Goal: Information Seeking & Learning: Understand process/instructions

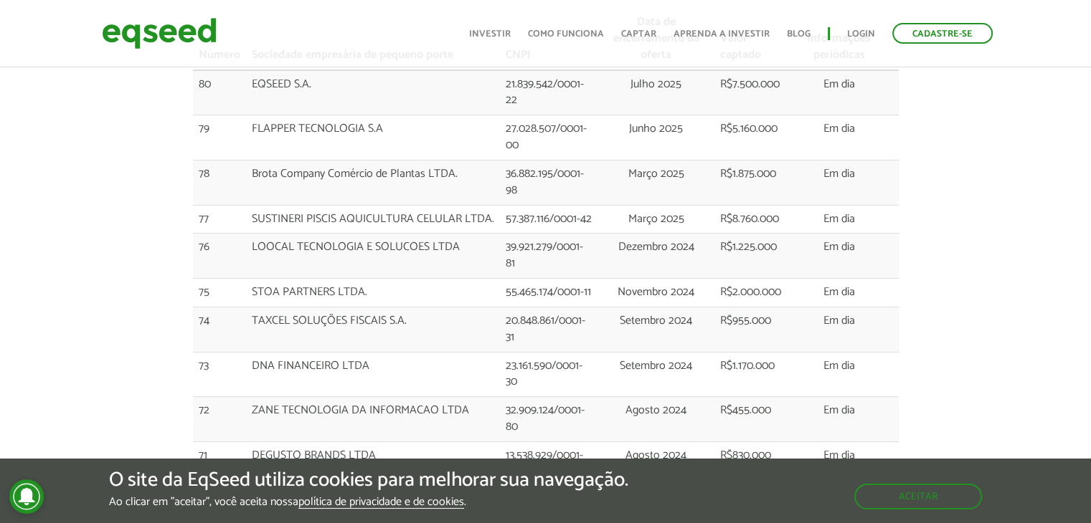
scroll to position [72, 0]
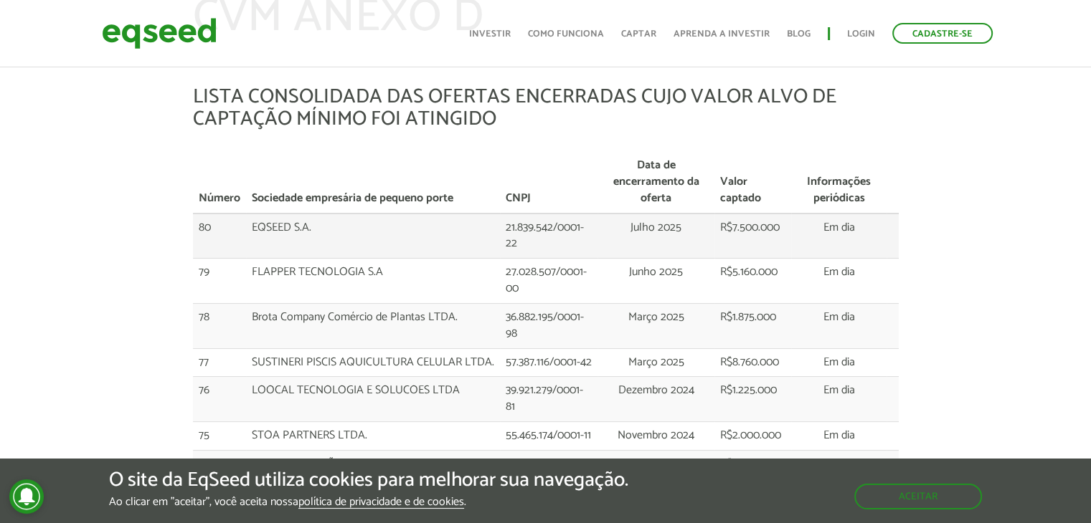
drag, startPoint x: 718, startPoint y: 227, endPoint x: 789, endPoint y: 224, distance: 71.8
click at [789, 224] on td "R$7.500.000" at bounding box center [752, 236] width 76 height 45
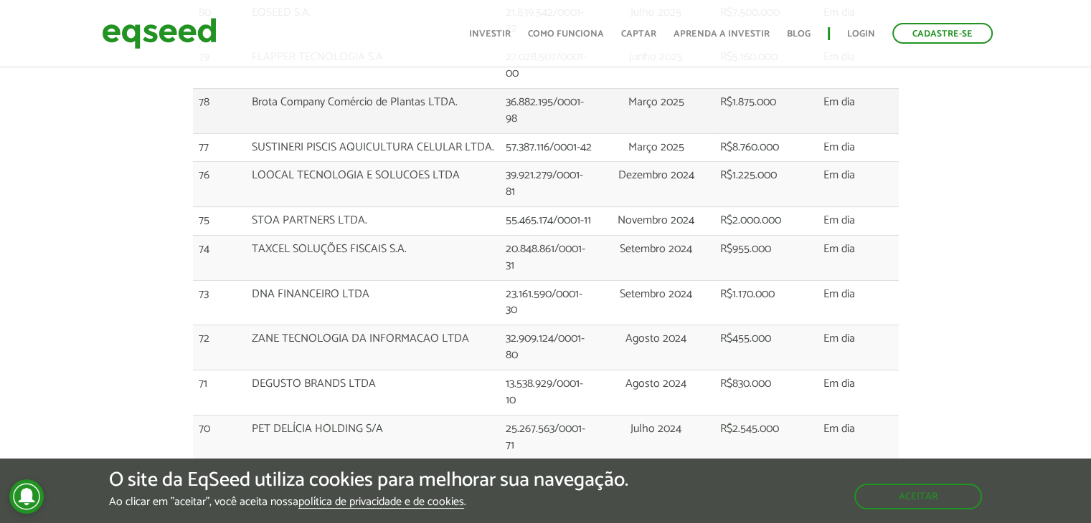
scroll to position [143, 0]
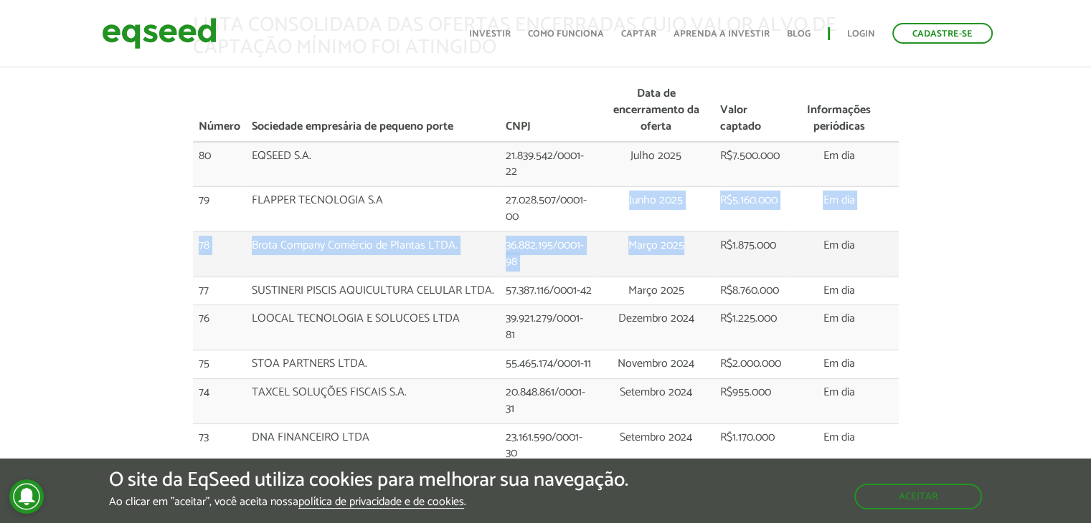
drag, startPoint x: 629, startPoint y: 193, endPoint x: 685, endPoint y: 244, distance: 76.2
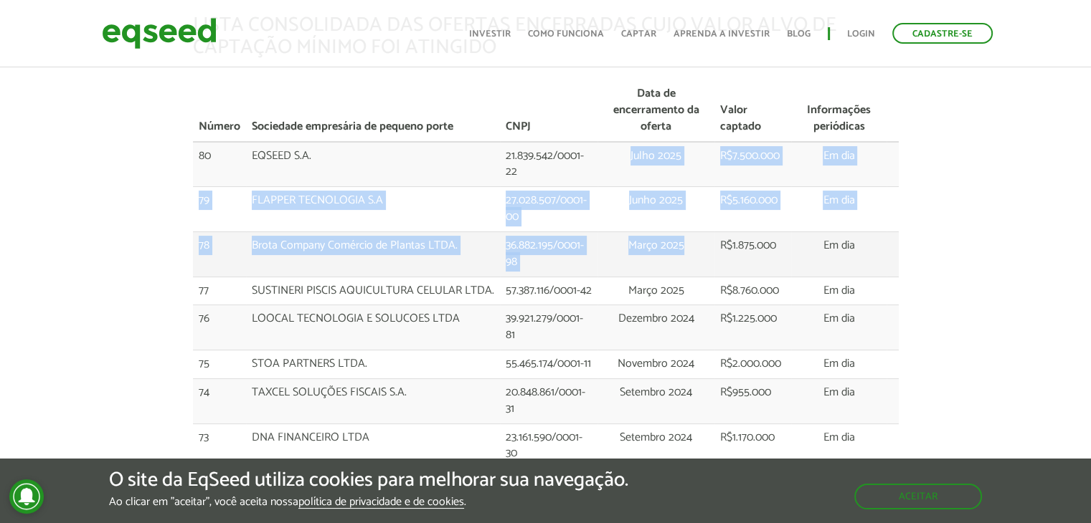
drag, startPoint x: 630, startPoint y: 156, endPoint x: 693, endPoint y: 245, distance: 108.6
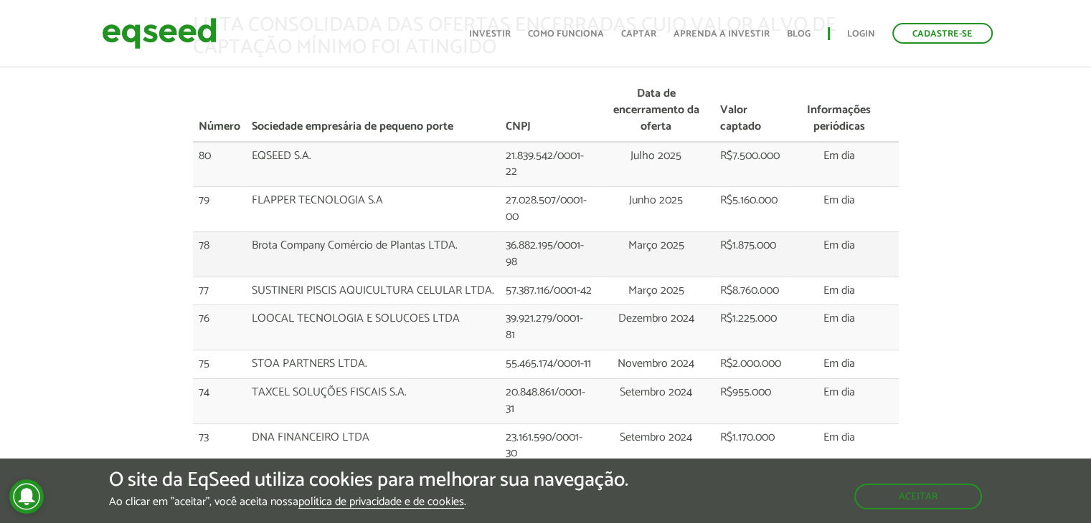
click at [741, 262] on td "R$1.875.000" at bounding box center [752, 254] width 76 height 45
drag, startPoint x: 217, startPoint y: 158, endPoint x: 195, endPoint y: 167, distance: 23.8
click at [195, 166] on td "80" at bounding box center [219, 164] width 53 height 45
click at [253, 161] on td "EQSEED S.A." at bounding box center [373, 164] width 254 height 45
drag, startPoint x: 255, startPoint y: 158, endPoint x: 869, endPoint y: 164, distance: 614.5
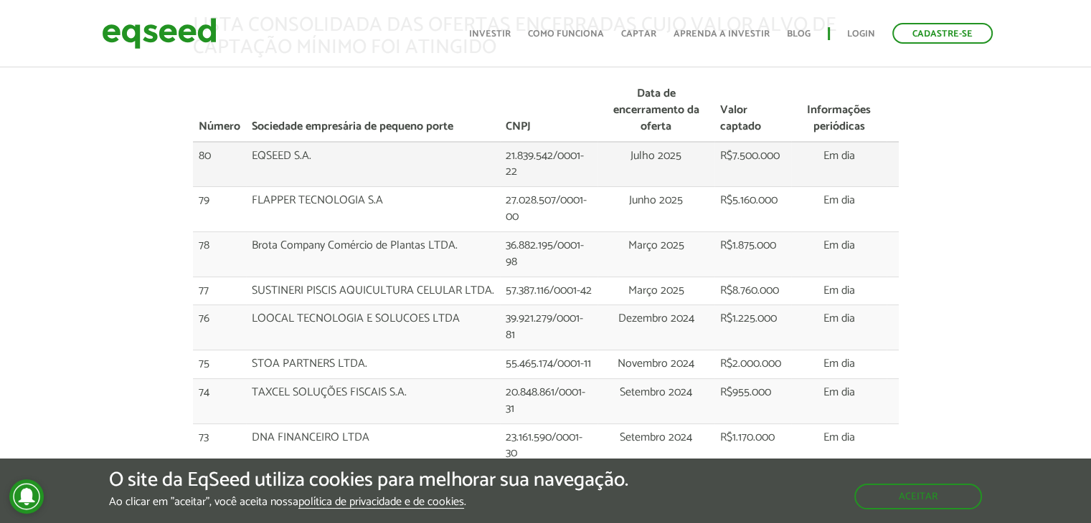
click at [869, 164] on tr "80 EQSEED S.A. 21.839.542/0001-22 Julho 2025 R$7.500.000 Em dia" at bounding box center [546, 164] width 706 height 45
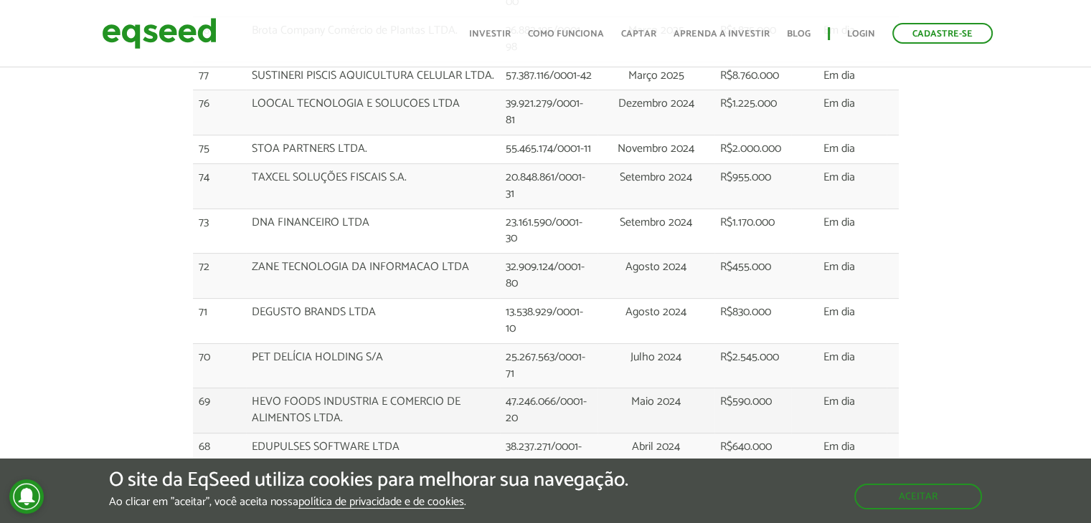
scroll to position [430, 0]
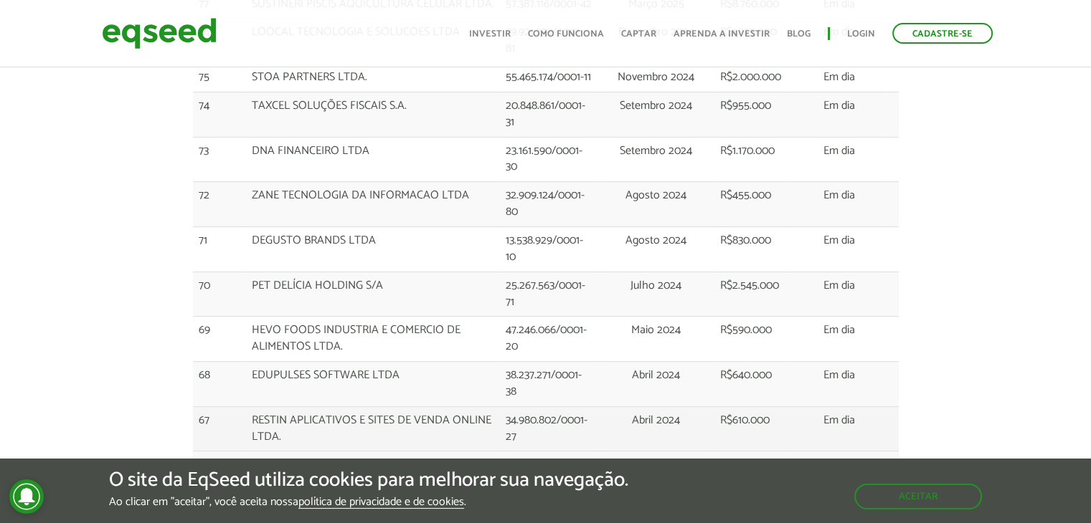
drag, startPoint x: 658, startPoint y: 404, endPoint x: 655, endPoint y: 419, distance: 16.0
click at [658, 411] on span "Abril 2024" at bounding box center [656, 420] width 48 height 19
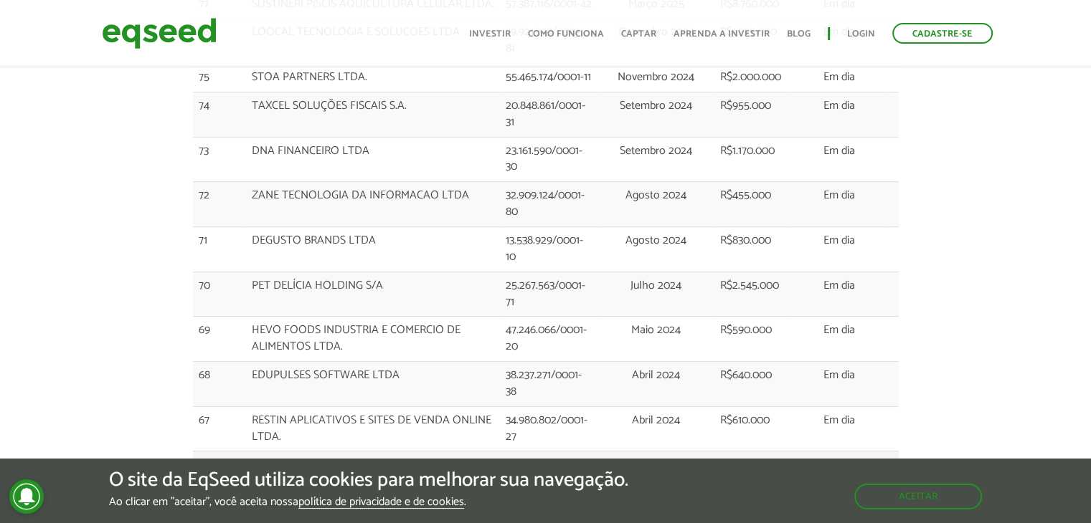
click at [663, 455] on span "Abril 2024" at bounding box center [656, 464] width 48 height 19
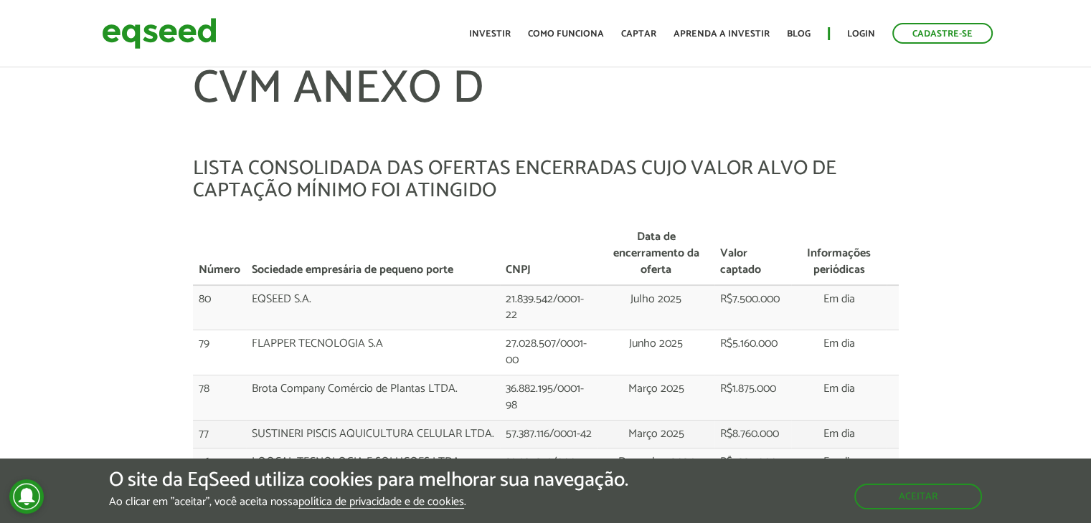
scroll to position [143, 0]
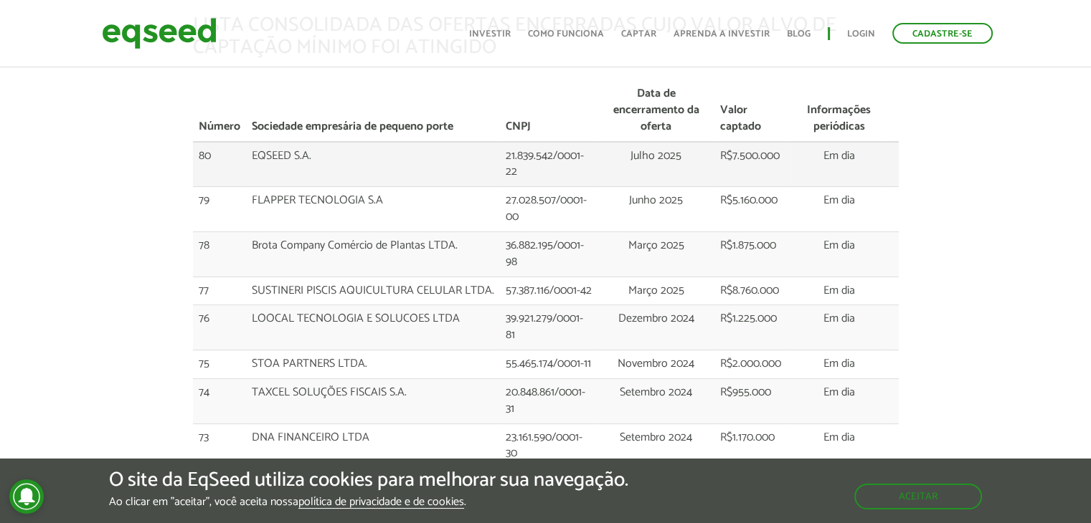
click at [276, 164] on td "EQSEED S.A." at bounding box center [373, 164] width 254 height 45
click at [276, 165] on td "EQSEED S.A." at bounding box center [373, 164] width 254 height 45
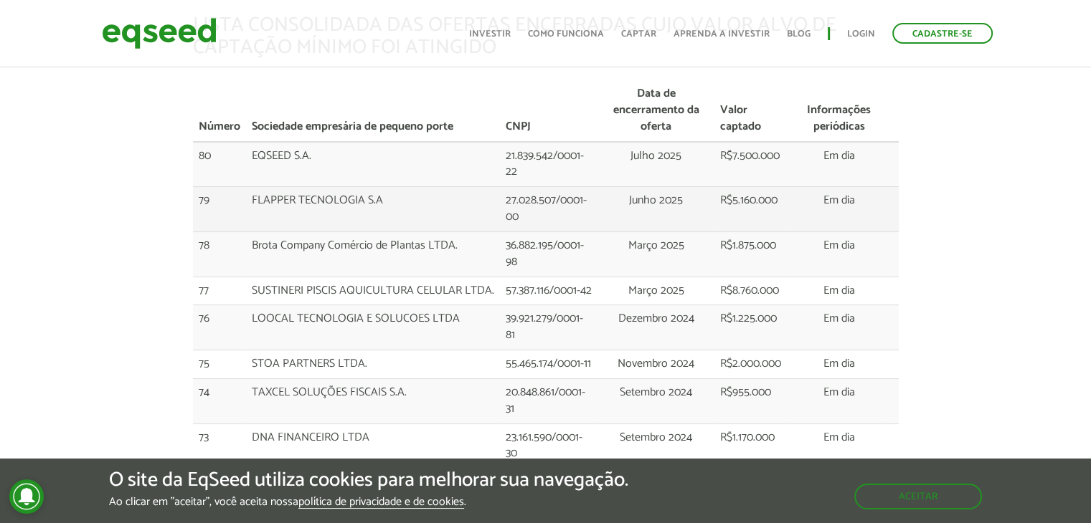
click at [277, 200] on td "FLAPPER TECNOLOGIA S.A" at bounding box center [373, 209] width 254 height 45
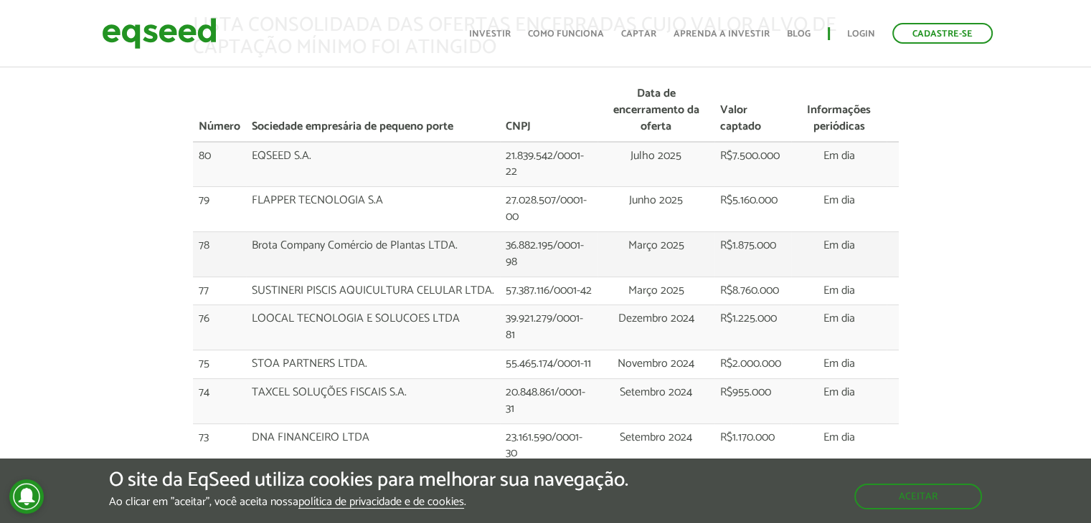
click at [287, 237] on td "Brota Company Comércio de Plantas LTDA." at bounding box center [373, 254] width 254 height 45
click at [297, 284] on td "SUSTINERI PISCIS AQUICULTURA CELULAR LTDA." at bounding box center [373, 291] width 254 height 29
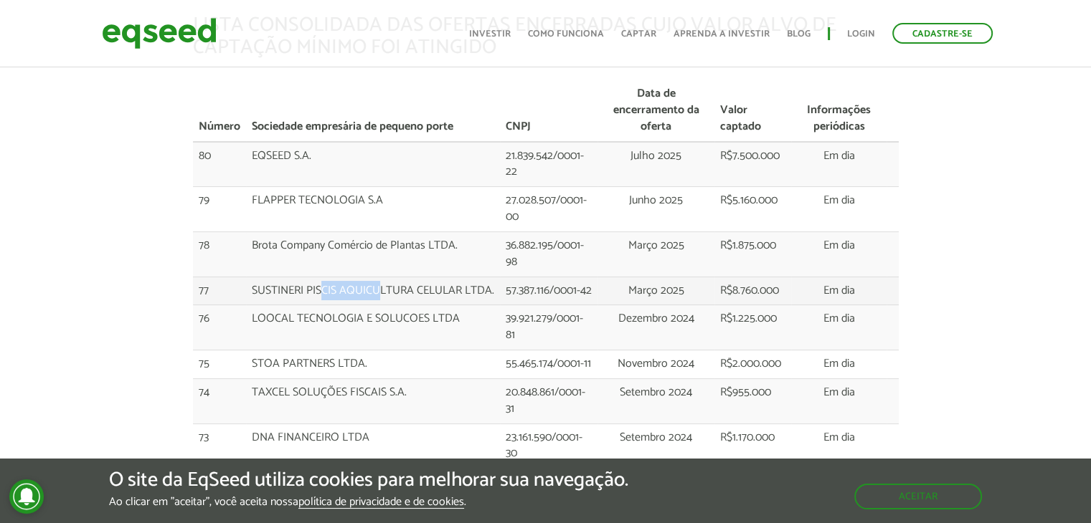
click at [297, 284] on td "SUSTINERI PISCIS AQUICULTURA CELULAR LTDA." at bounding box center [373, 291] width 254 height 29
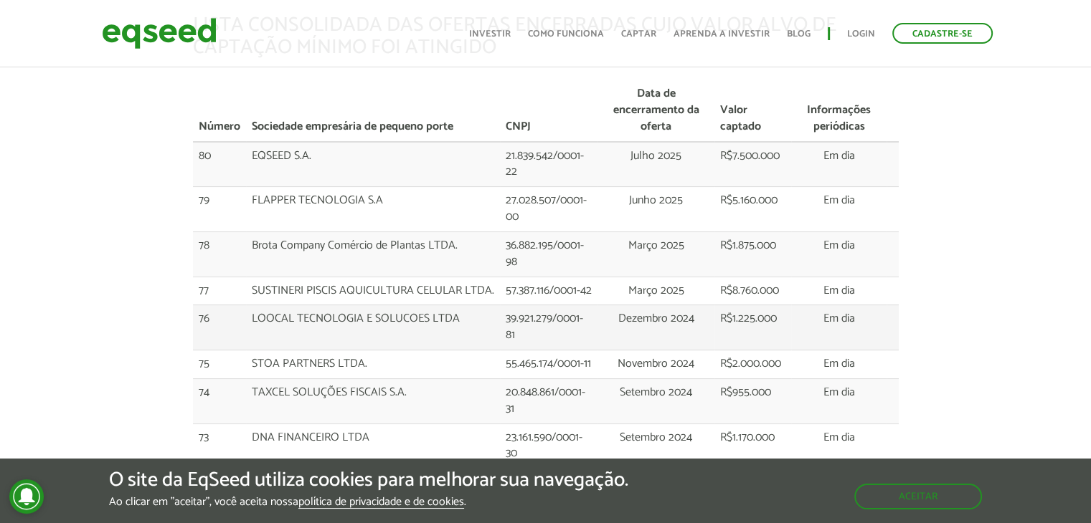
click at [312, 333] on td "LOOCAL TECNOLOGIA E SOLUCOES LTDA" at bounding box center [373, 327] width 254 height 45
click at [313, 333] on td "LOOCAL TECNOLOGIA E SOLUCOES LTDA" at bounding box center [373, 327] width 254 height 45
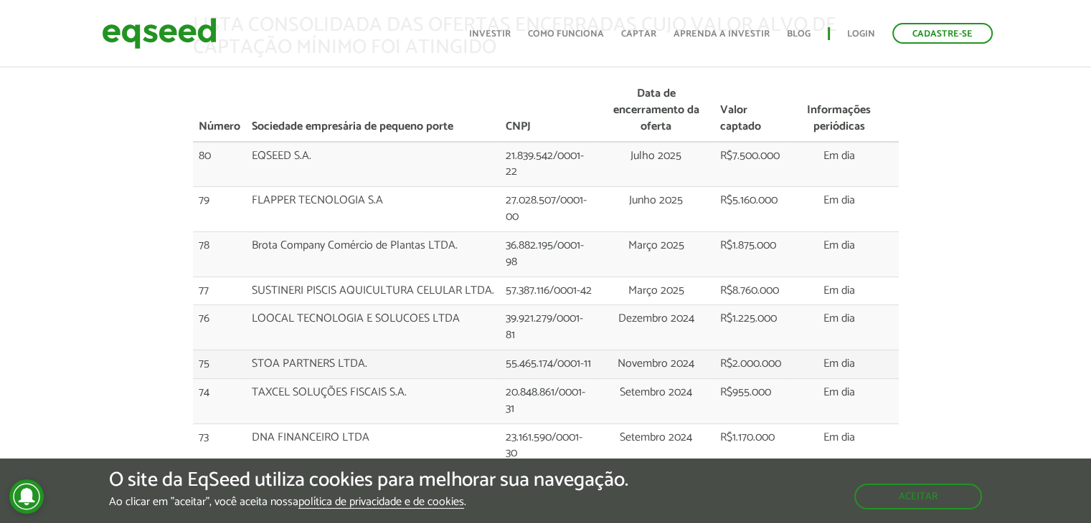
click at [310, 364] on td "STOA PARTNERS LTDA." at bounding box center [373, 365] width 254 height 29
click at [310, 363] on td "STOA PARTNERS LTDA." at bounding box center [373, 365] width 254 height 29
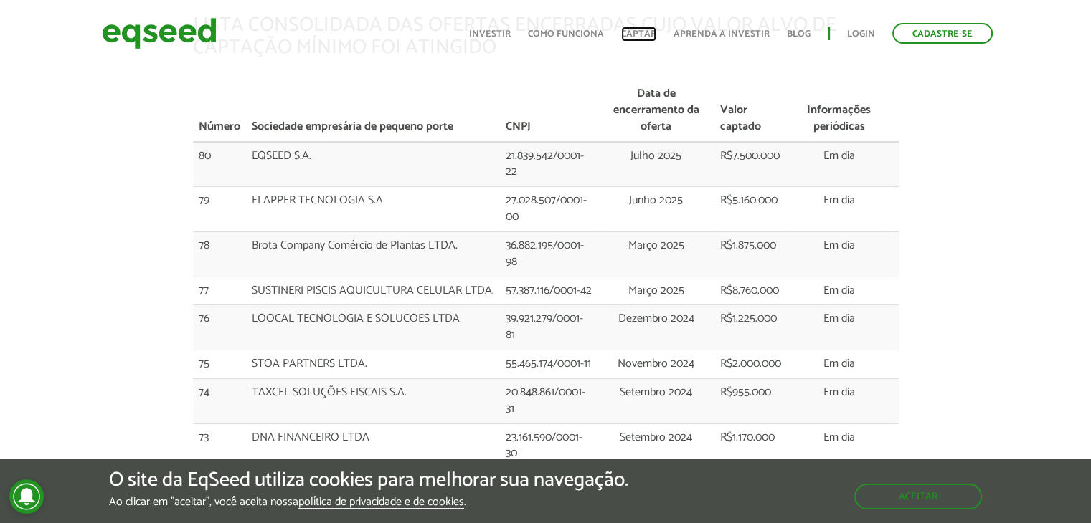
click at [639, 34] on link "Captar" at bounding box center [638, 33] width 35 height 9
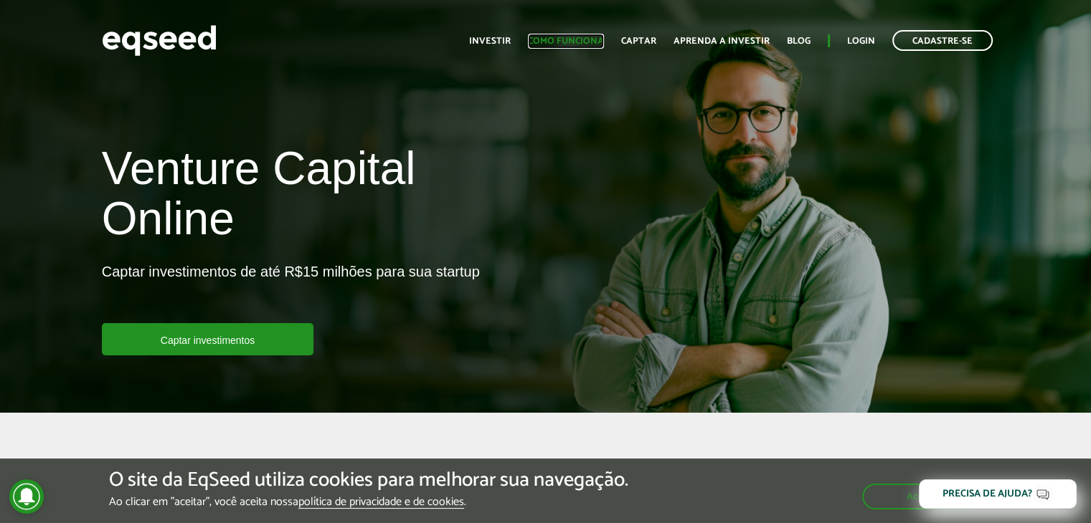
drag, startPoint x: 0, startPoint y: 0, endPoint x: 596, endPoint y: 45, distance: 597.6
click at [596, 44] on link "Como funciona" at bounding box center [566, 41] width 76 height 9
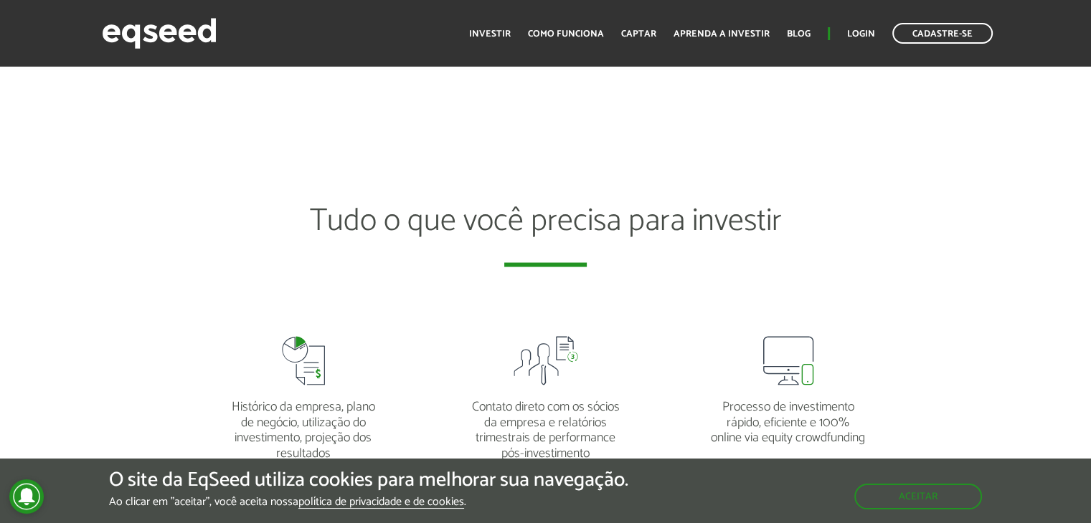
scroll to position [2868, 0]
